Goal: Task Accomplishment & Management: Use online tool/utility

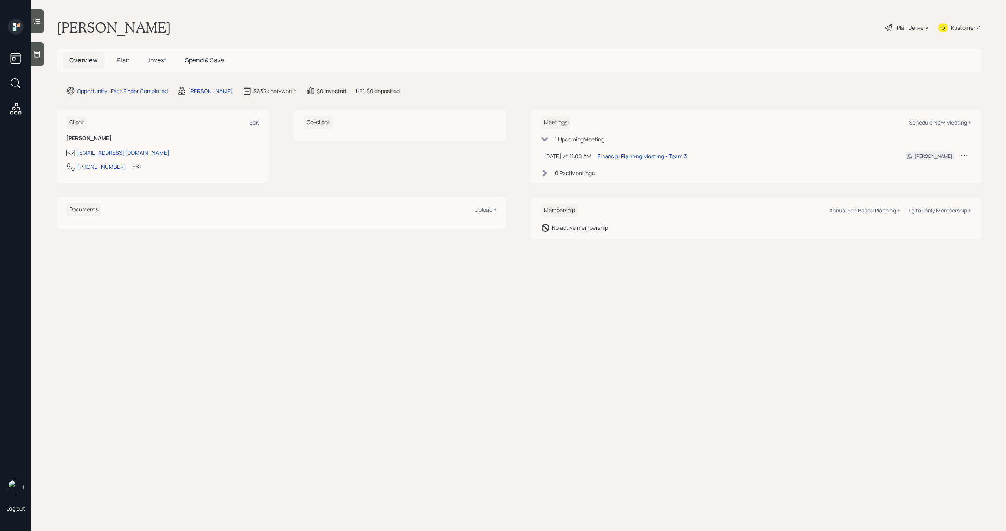
click at [117, 61] on span "Plan" at bounding box center [123, 60] width 13 height 9
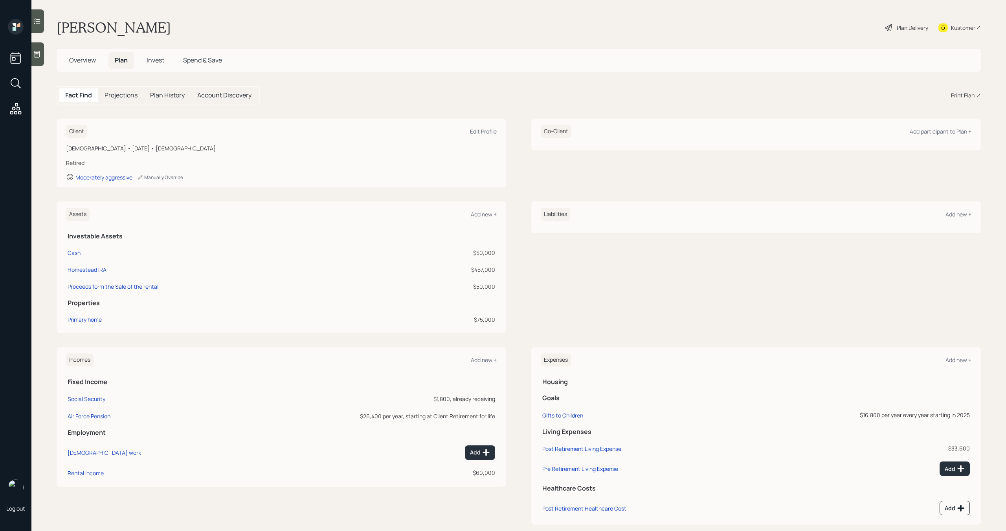
click at [960, 98] on div "Print Plan" at bounding box center [963, 95] width 24 height 8
